Goal: Task Accomplishment & Management: Use online tool/utility

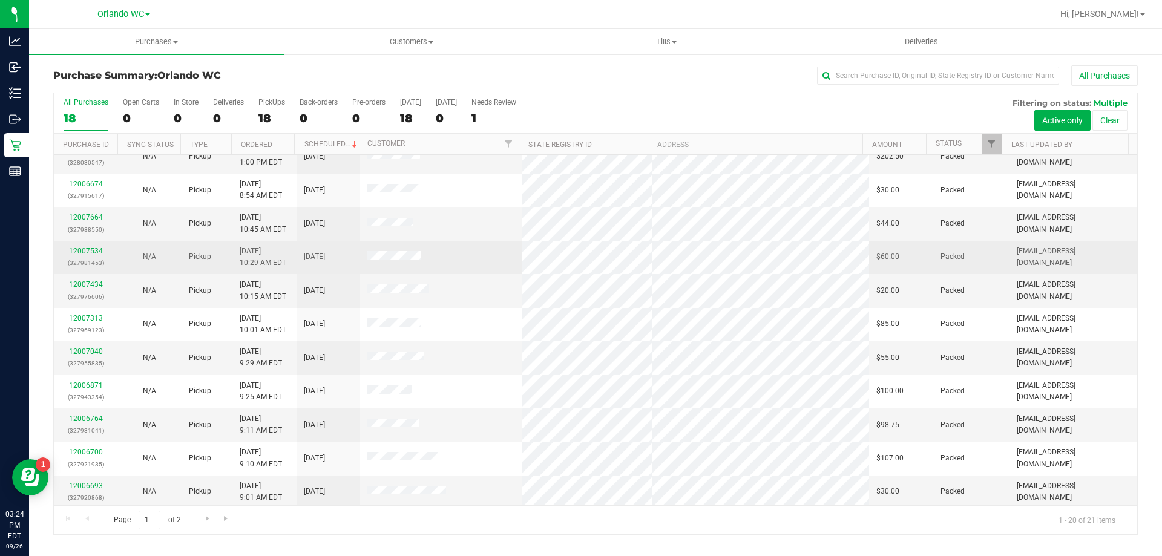
scroll to position [320, 0]
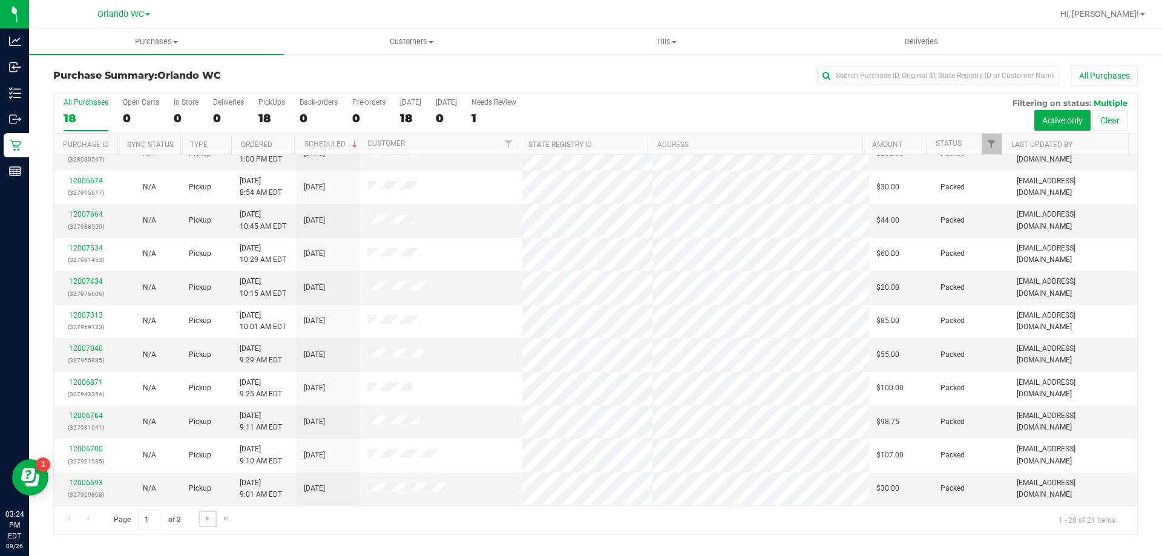
click at [202, 512] on link "Go to the next page" at bounding box center [208, 519] width 18 height 16
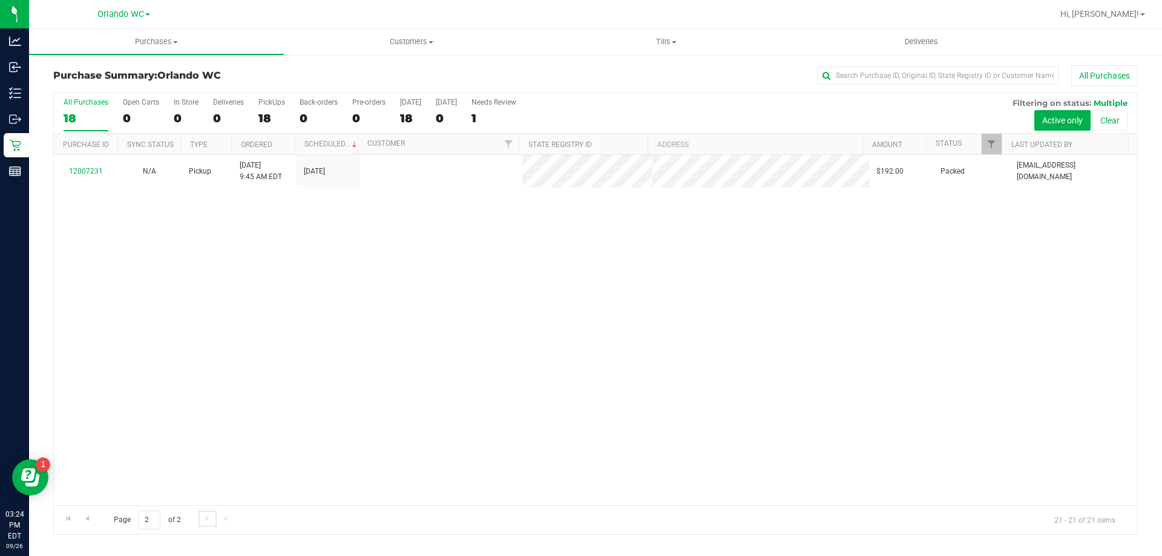
scroll to position [0, 0]
click at [95, 527] on link "Go to the previous page" at bounding box center [87, 519] width 18 height 16
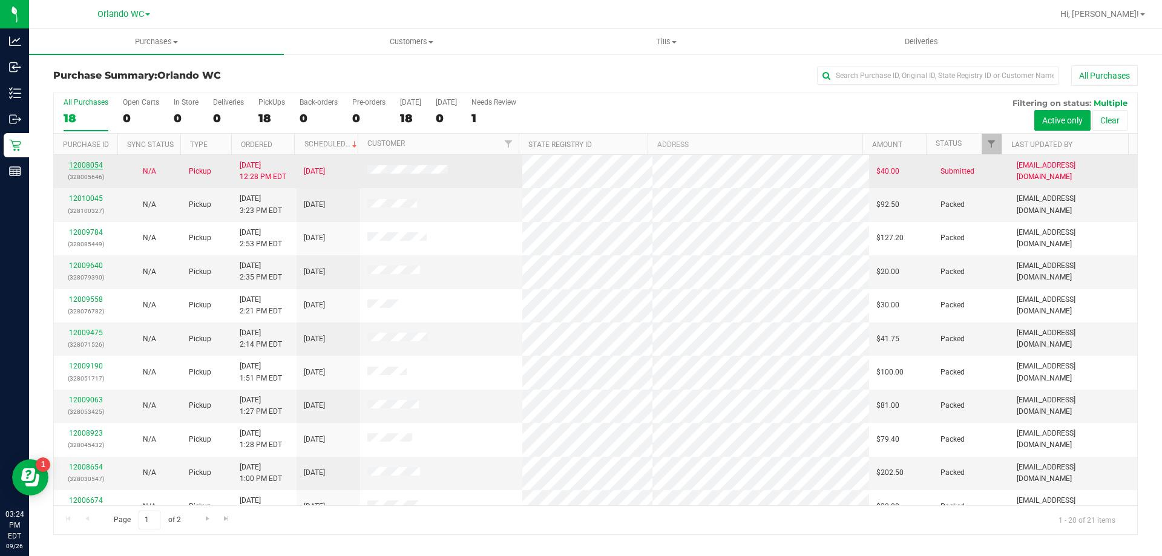
click at [91, 164] on link "12008054" at bounding box center [86, 165] width 34 height 8
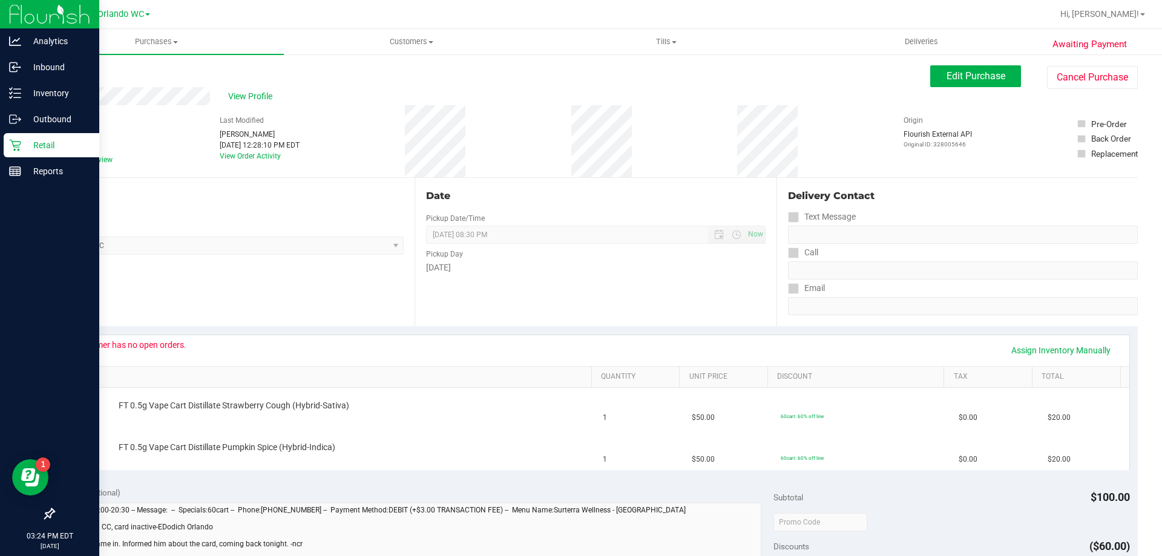
click at [7, 148] on div "Retail" at bounding box center [52, 145] width 96 height 24
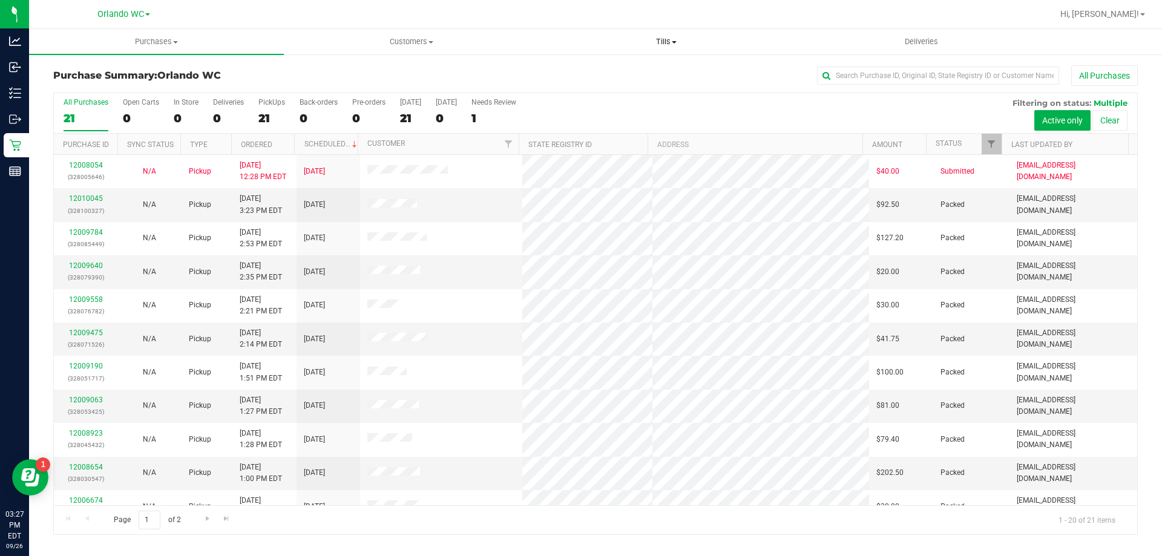
click at [671, 40] on span "Tills" at bounding box center [666, 41] width 254 height 11
click at [611, 68] on span "Manage tills" at bounding box center [580, 73] width 82 height 10
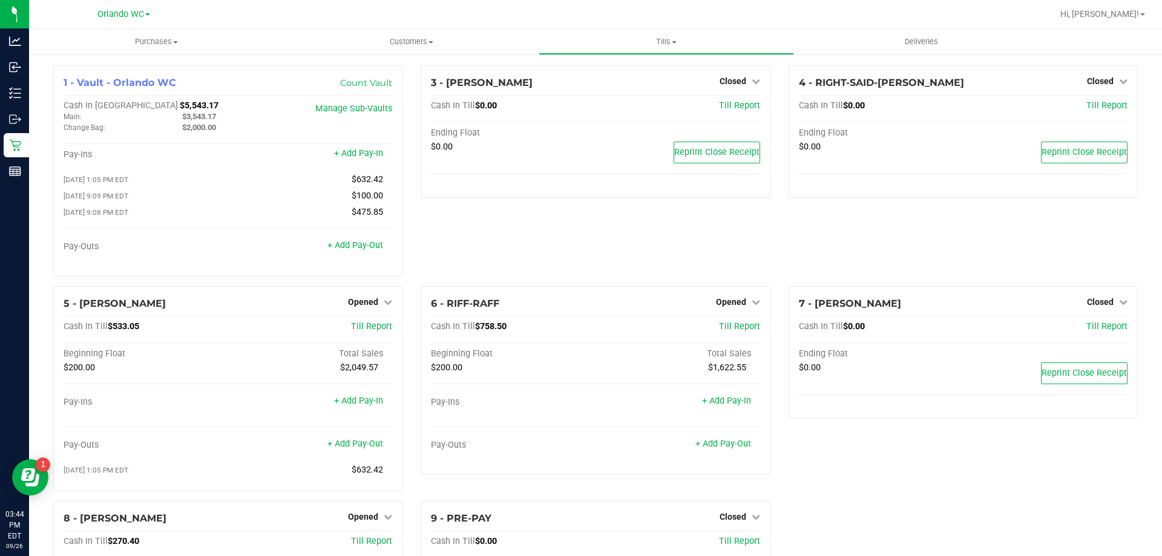
click at [897, 444] on div "7 - ROBB-STARK Closed Open Till Cash In Till $0.00 Till Report Ending Float $0.…" at bounding box center [963, 393] width 367 height 215
drag, startPoint x: 145, startPoint y: 27, endPoint x: 673, endPoint y: 220, distance: 561.6
click at [571, 224] on div "3 - JASON-DERULO Closed Open Till Cash In Till $0.00 Till Report Ending Float $…" at bounding box center [595, 175] width 367 height 221
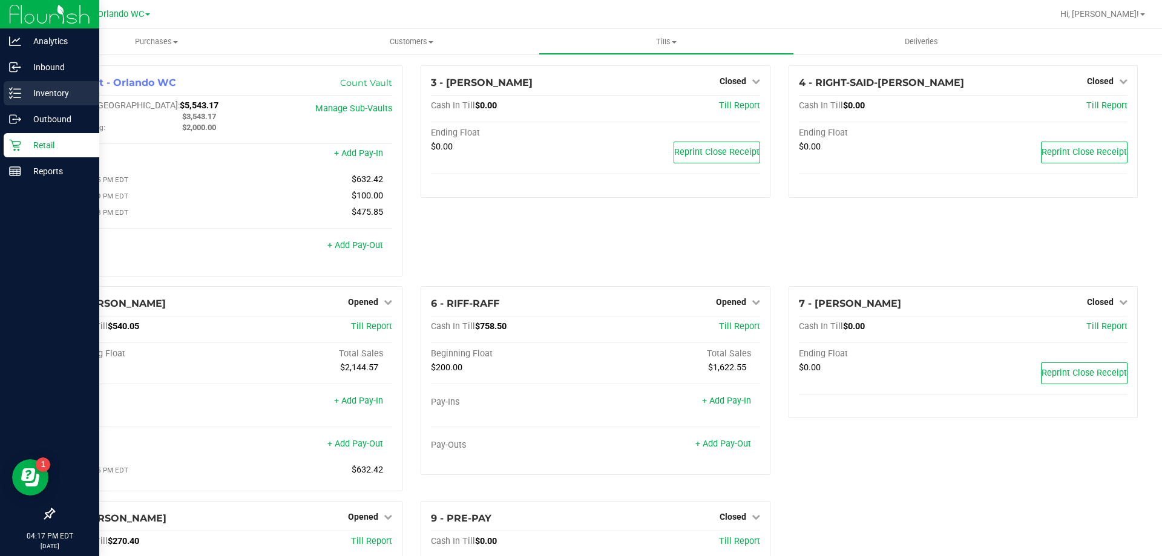
click at [17, 89] on line at bounding box center [17, 89] width 7 height 0
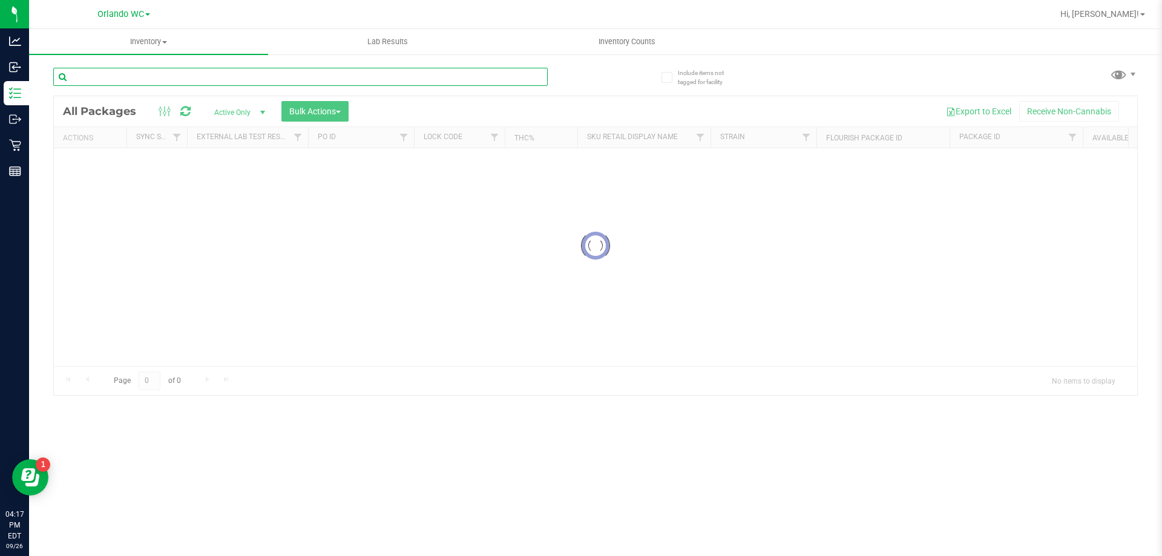
click at [461, 79] on input "text" at bounding box center [300, 77] width 495 height 18
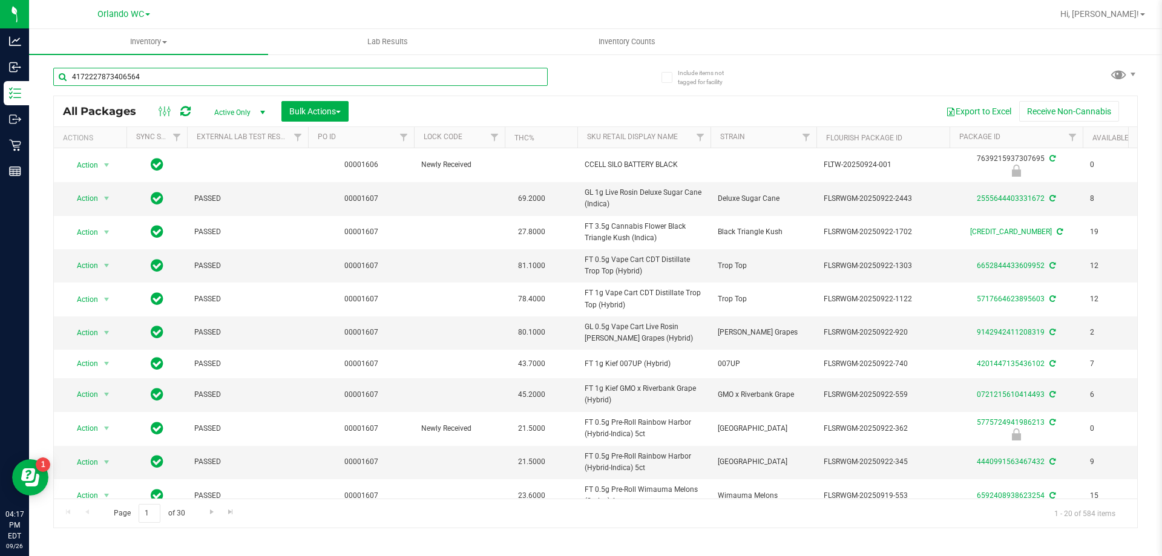
type input "4172227873406564"
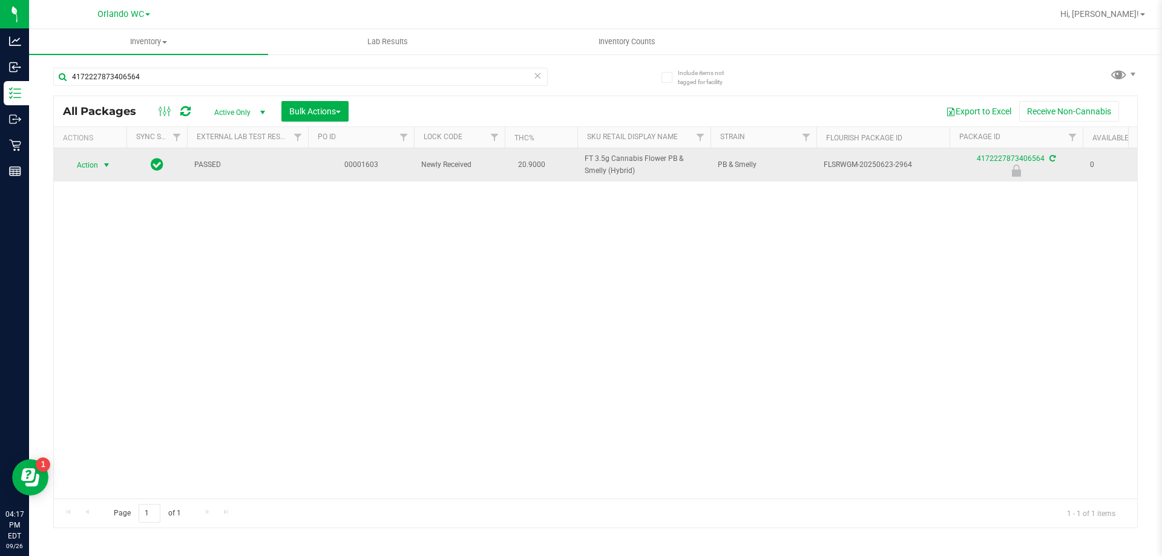
click at [105, 165] on span "select" at bounding box center [107, 165] width 10 height 10
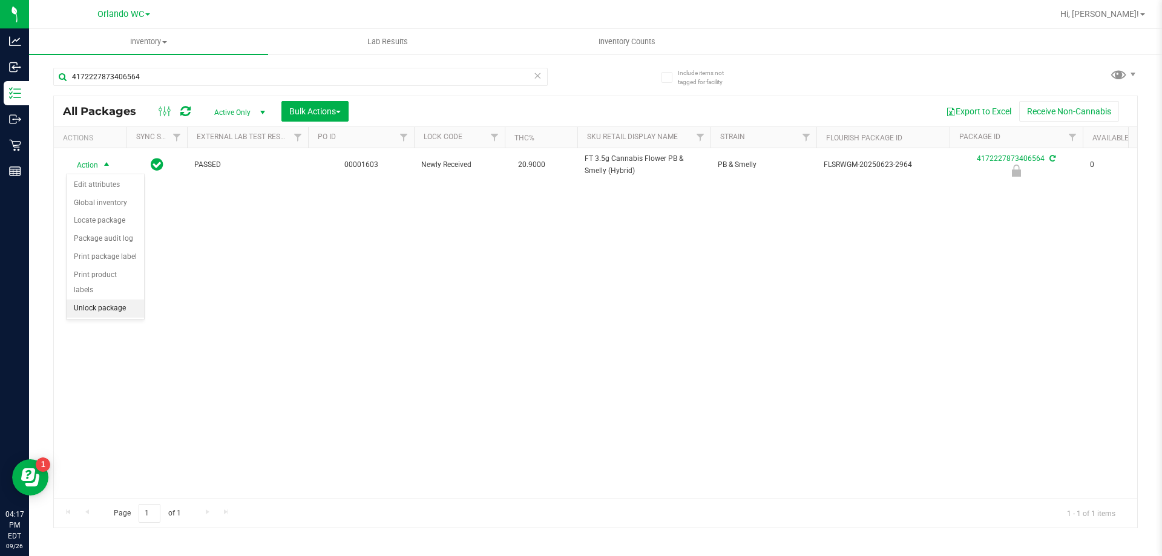
click at [127, 302] on ul "Edit attributes Global inventory Locate package Package audit log Print package…" at bounding box center [105, 247] width 77 height 142
click at [115, 300] on li "Unlock package" at bounding box center [105, 309] width 77 height 18
